Goal: Task Accomplishment & Management: Manage account settings

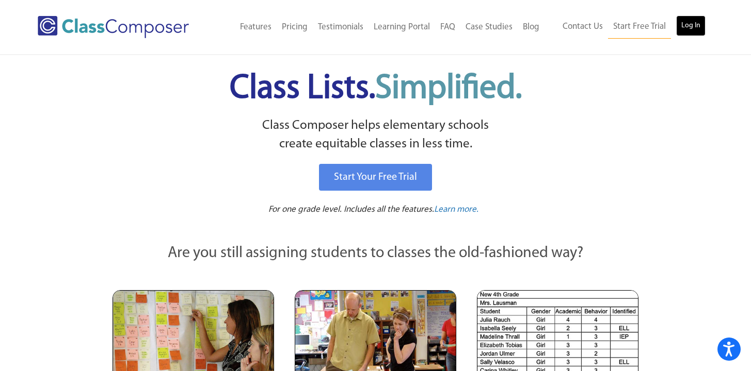
click at [691, 34] on link "Log In" at bounding box center [690, 25] width 29 height 21
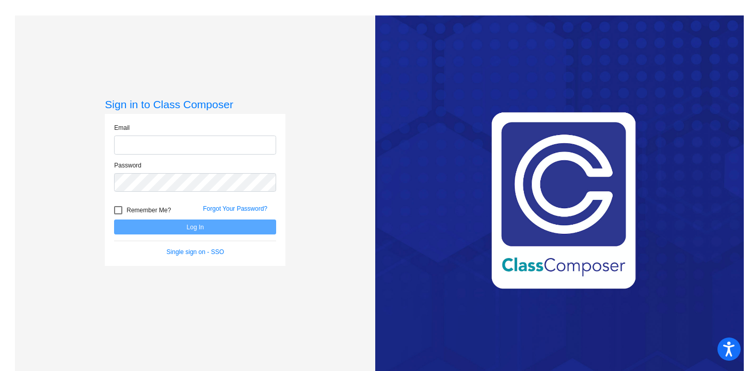
type input "lodonnell@lgusd.org"
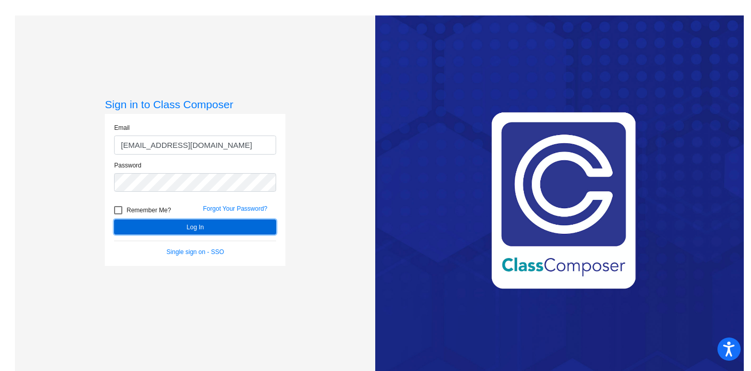
click at [213, 221] on button "Log In" at bounding box center [195, 227] width 162 height 15
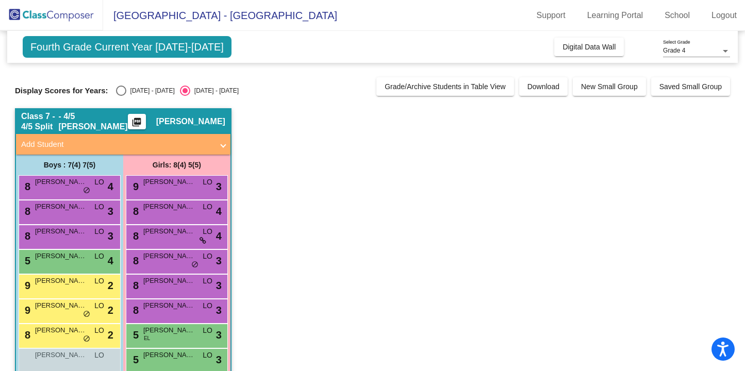
click at [694, 51] on div "Grade 4" at bounding box center [692, 50] width 58 height 7
click at [694, 51] on span "Grade 4" at bounding box center [696, 51] width 67 height 19
